Goal: Task Accomplishment & Management: Use online tool/utility

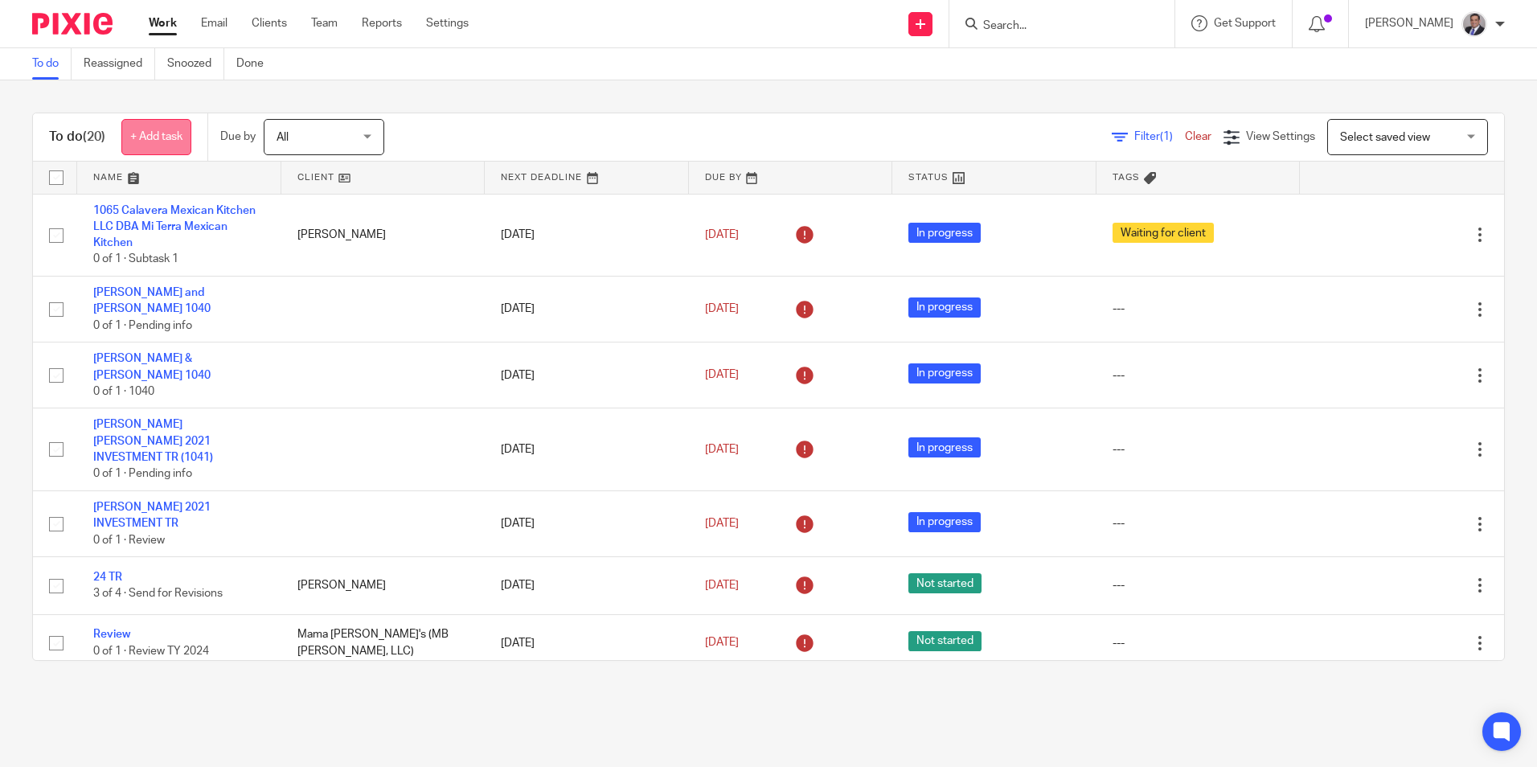
click at [157, 130] on link "+ Add task" at bounding box center [156, 137] width 70 height 36
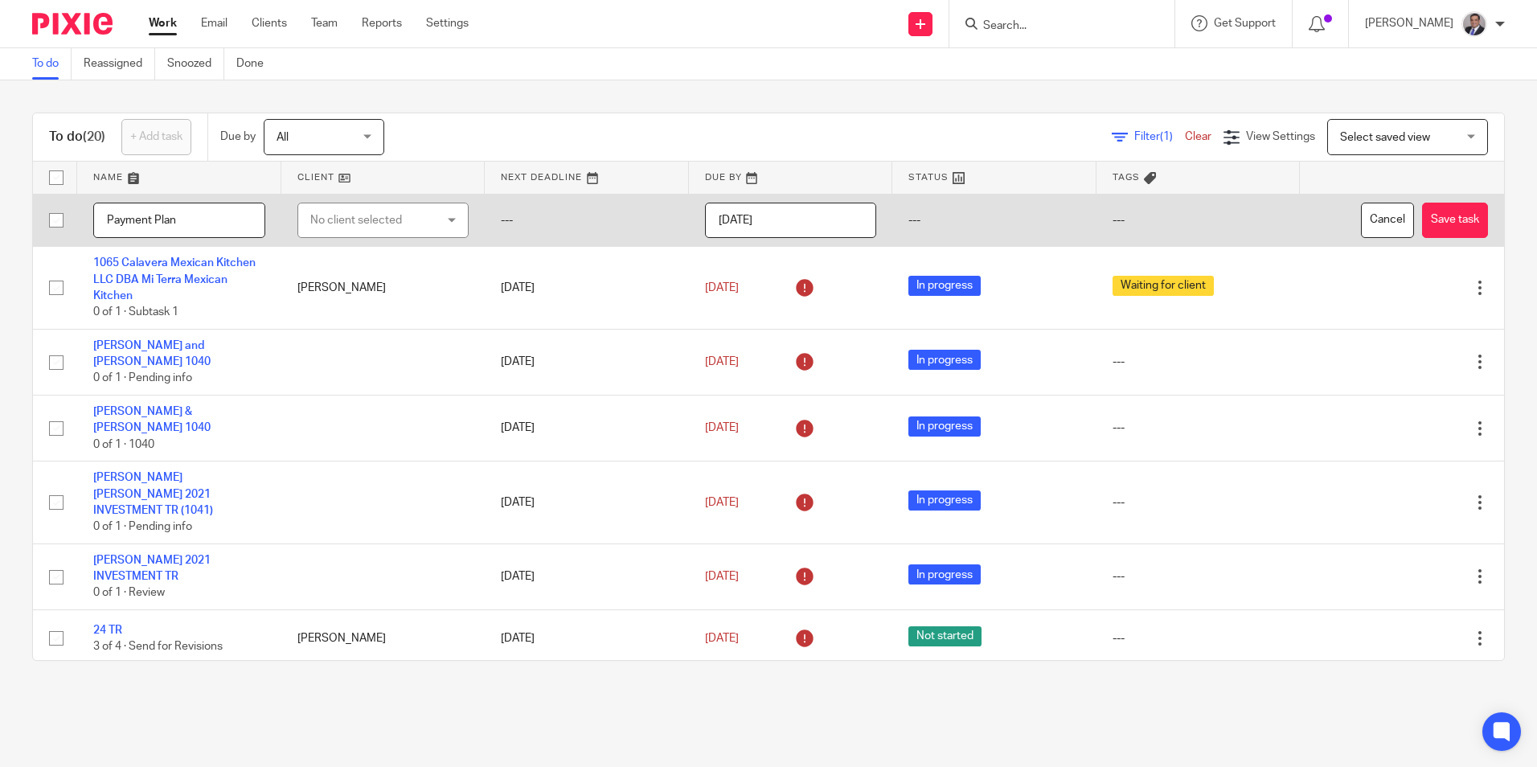
type input "Payment Plan"
click at [368, 230] on div "No client selected" at bounding box center [373, 220] width 126 height 34
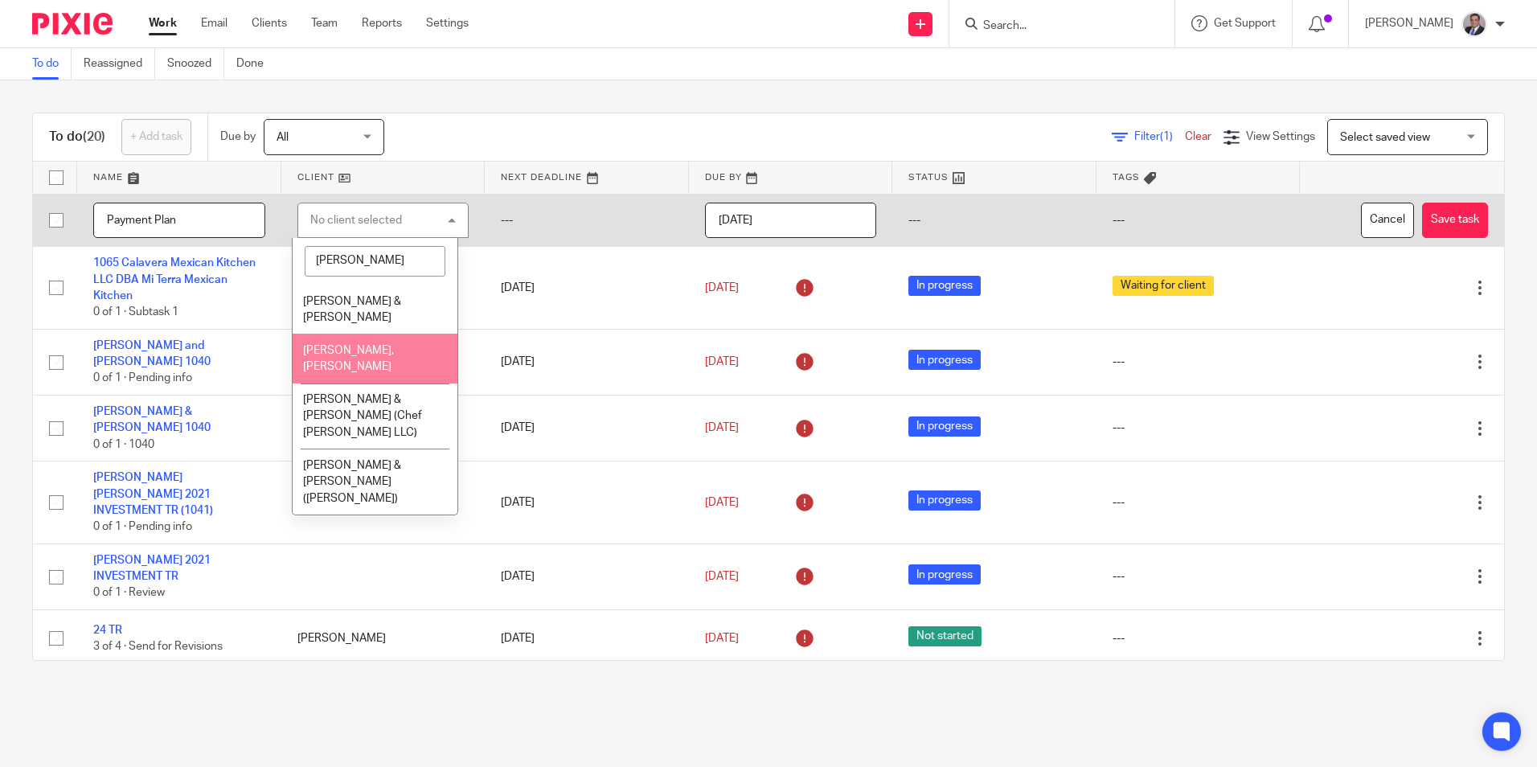
type input "[PERSON_NAME]"
click at [358, 344] on li "[PERSON_NAME], [PERSON_NAME]" at bounding box center [375, 358] width 165 height 49
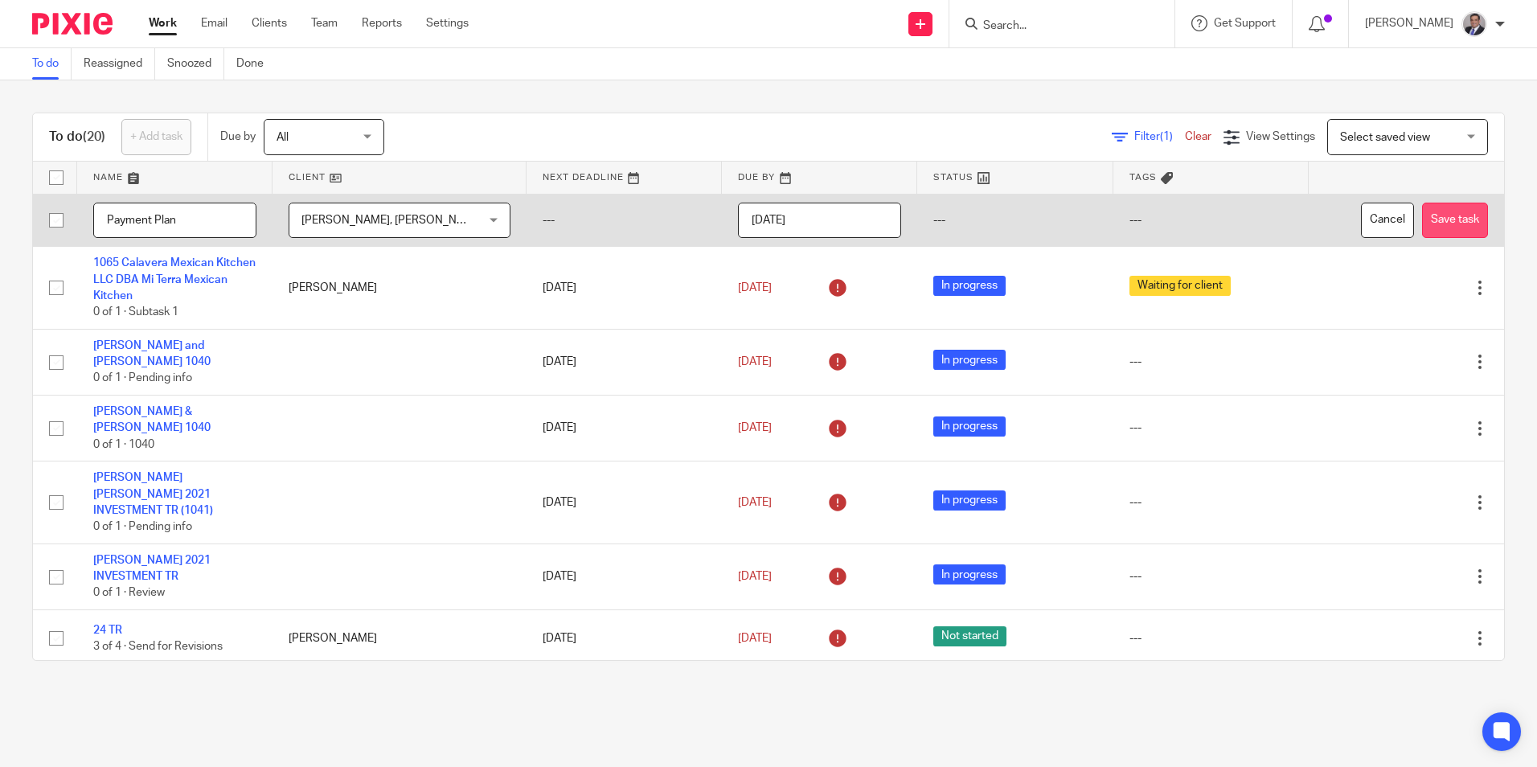
click at [1422, 214] on button "Save task" at bounding box center [1455, 221] width 66 height 36
